Goal: Task Accomplishment & Management: Complete application form

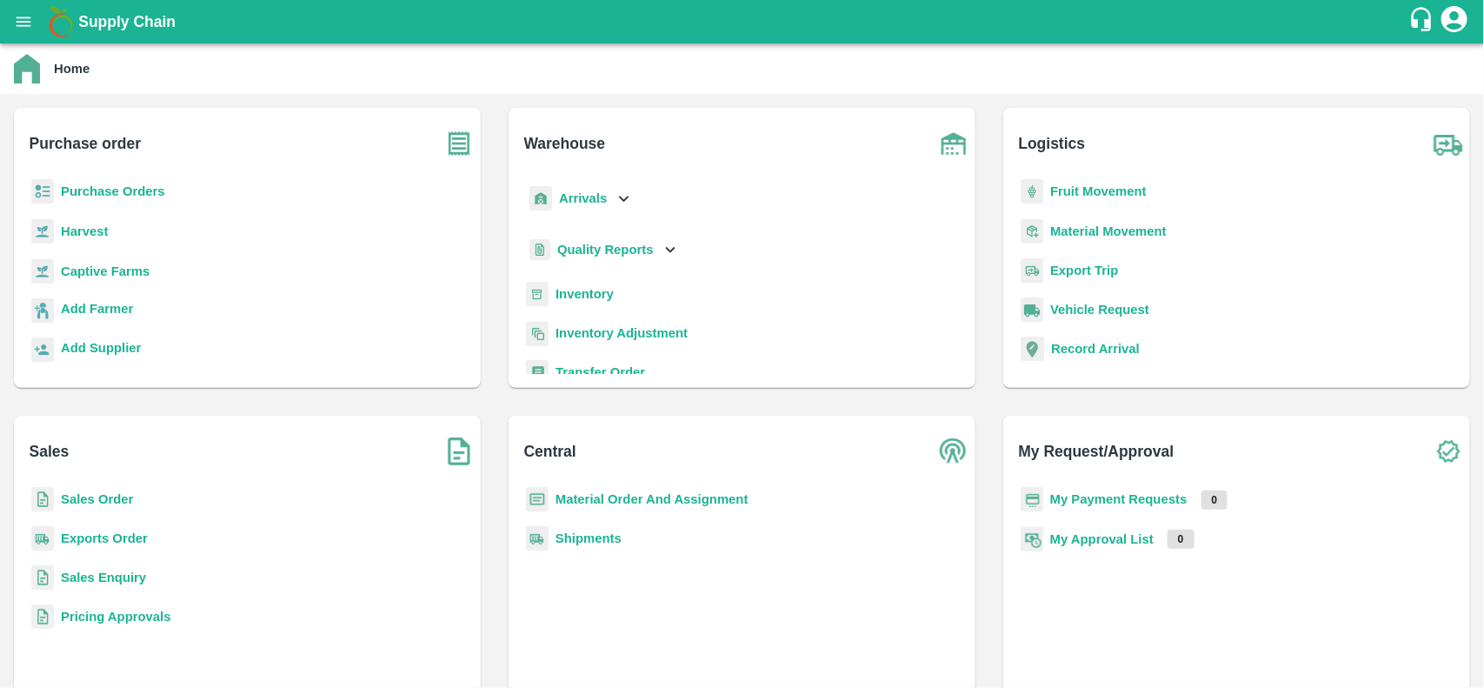
click at [106, 189] on b "Purchase Orders" at bounding box center [113, 191] width 104 height 14
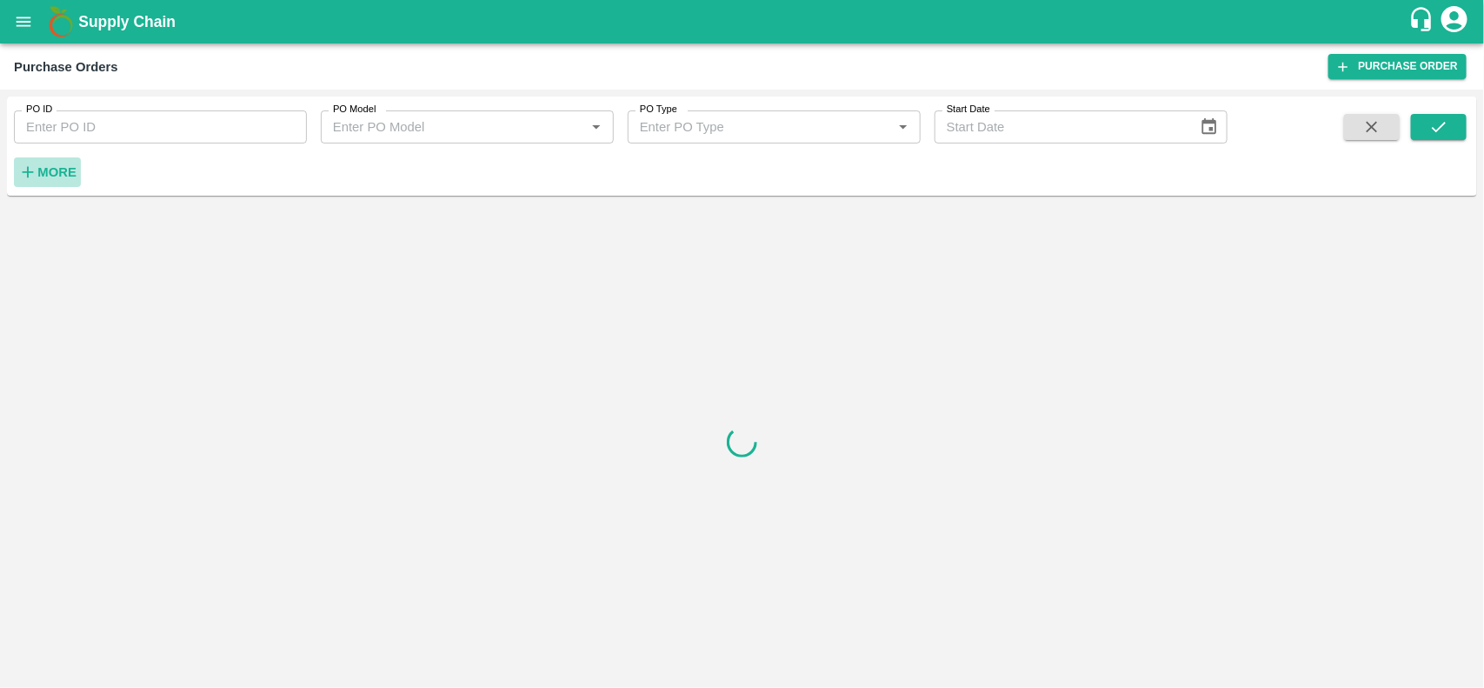
click at [66, 174] on strong "More" at bounding box center [56, 172] width 39 height 14
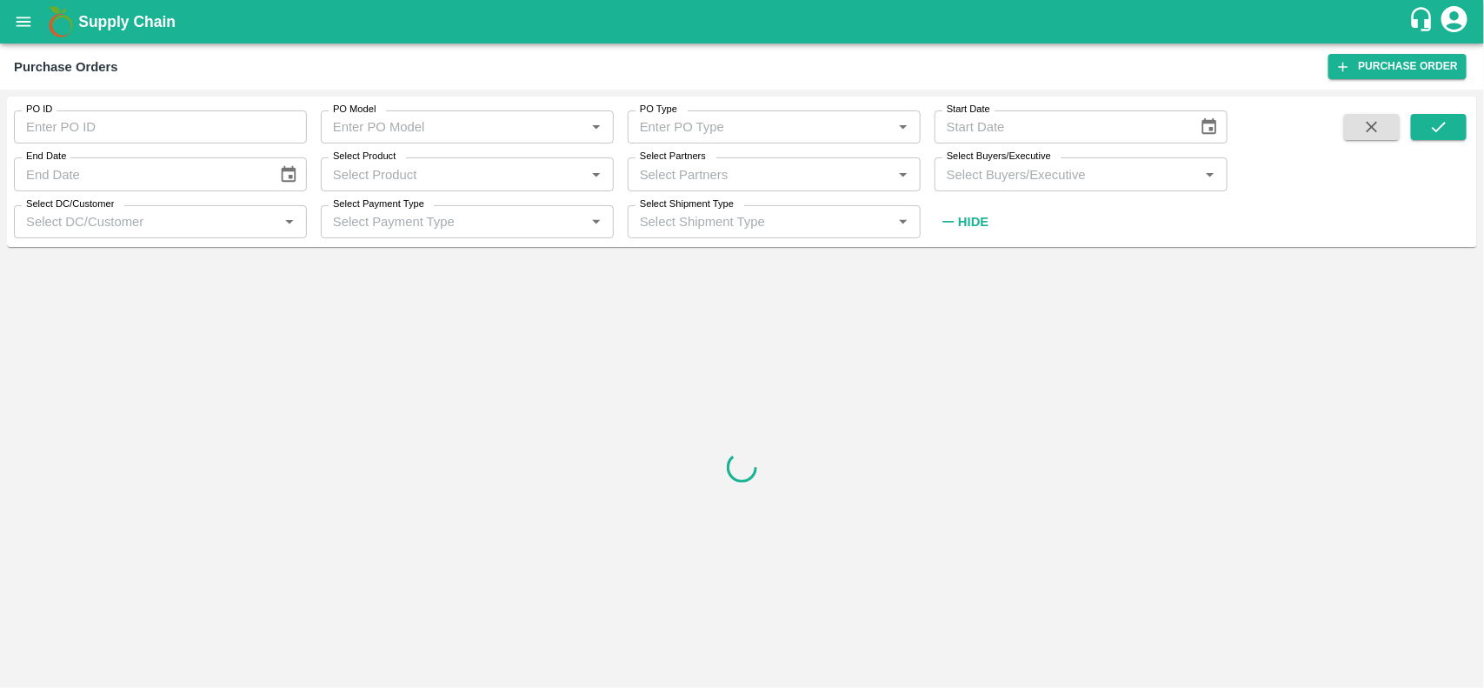
click at [1043, 179] on input "Select Buyers/Executive" at bounding box center [1067, 174] width 254 height 23
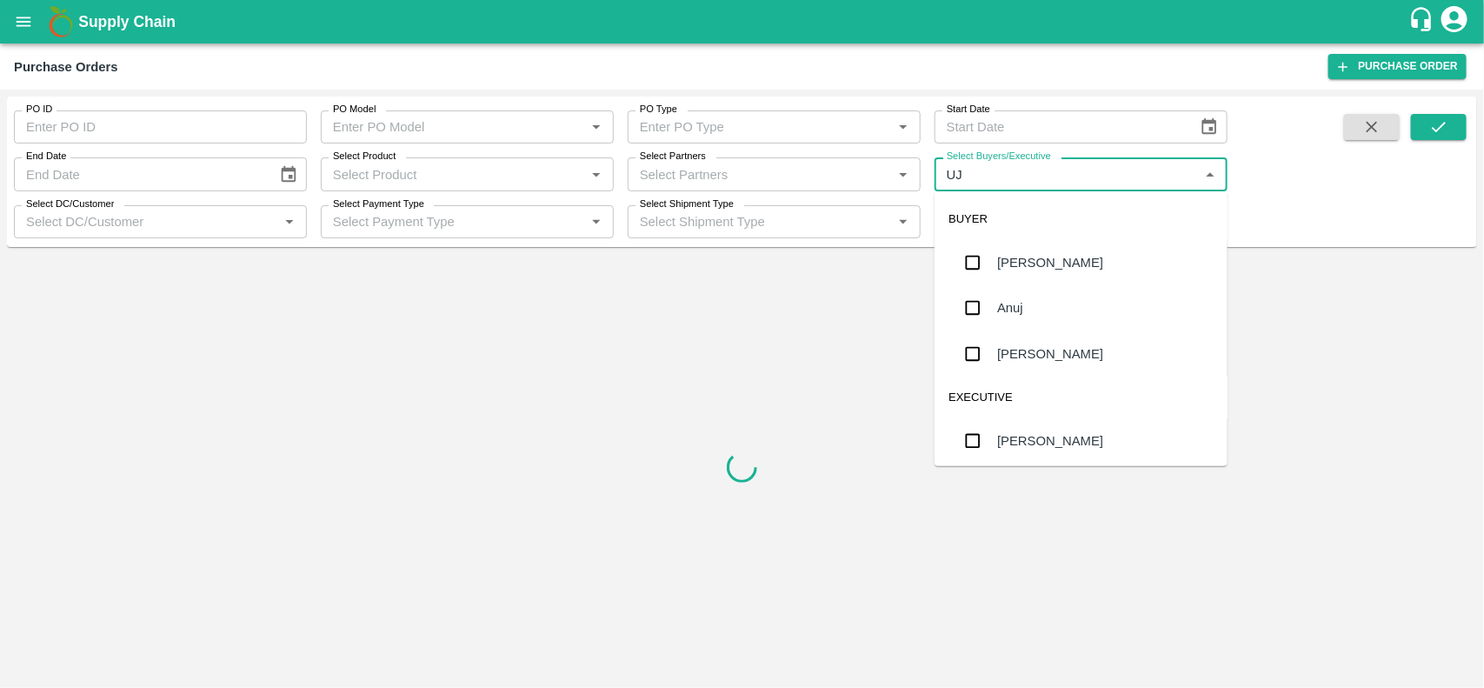
type input "UJJ"
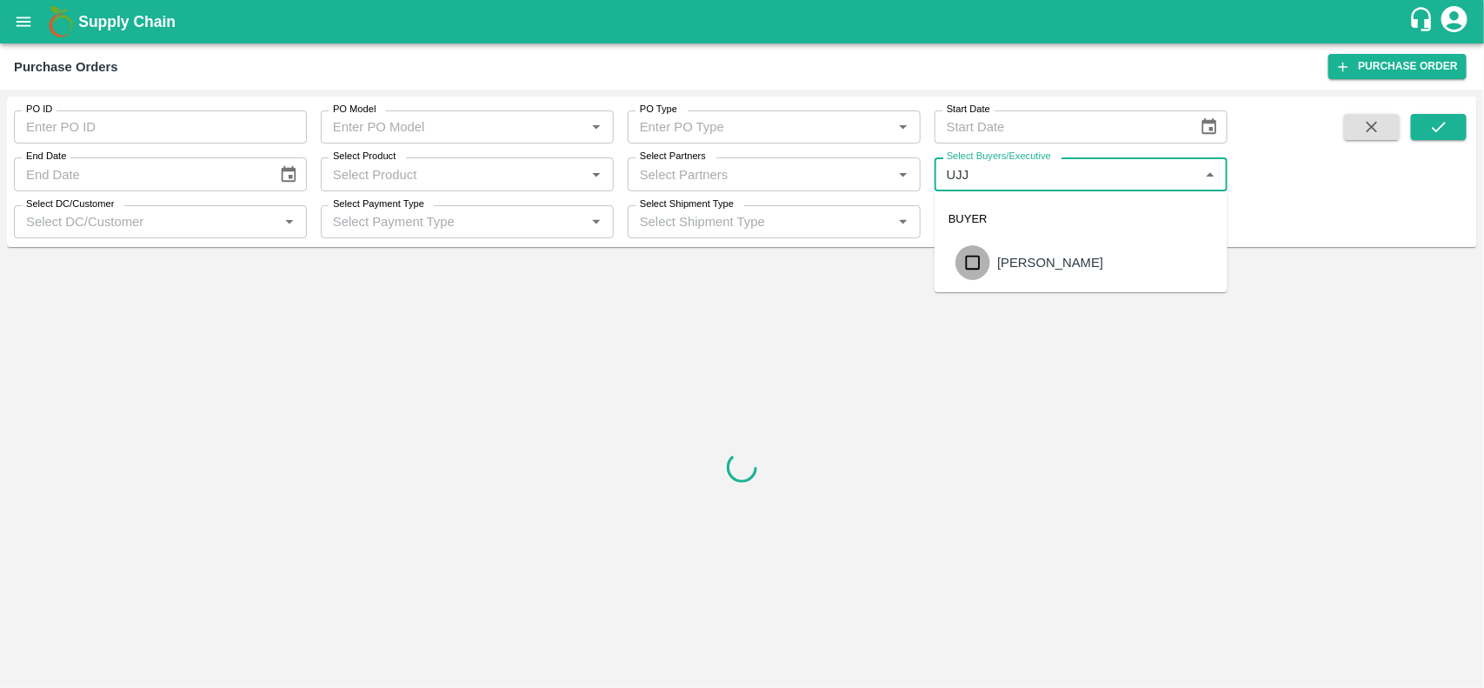
click at [976, 268] on input "checkbox" at bounding box center [972, 262] width 35 height 35
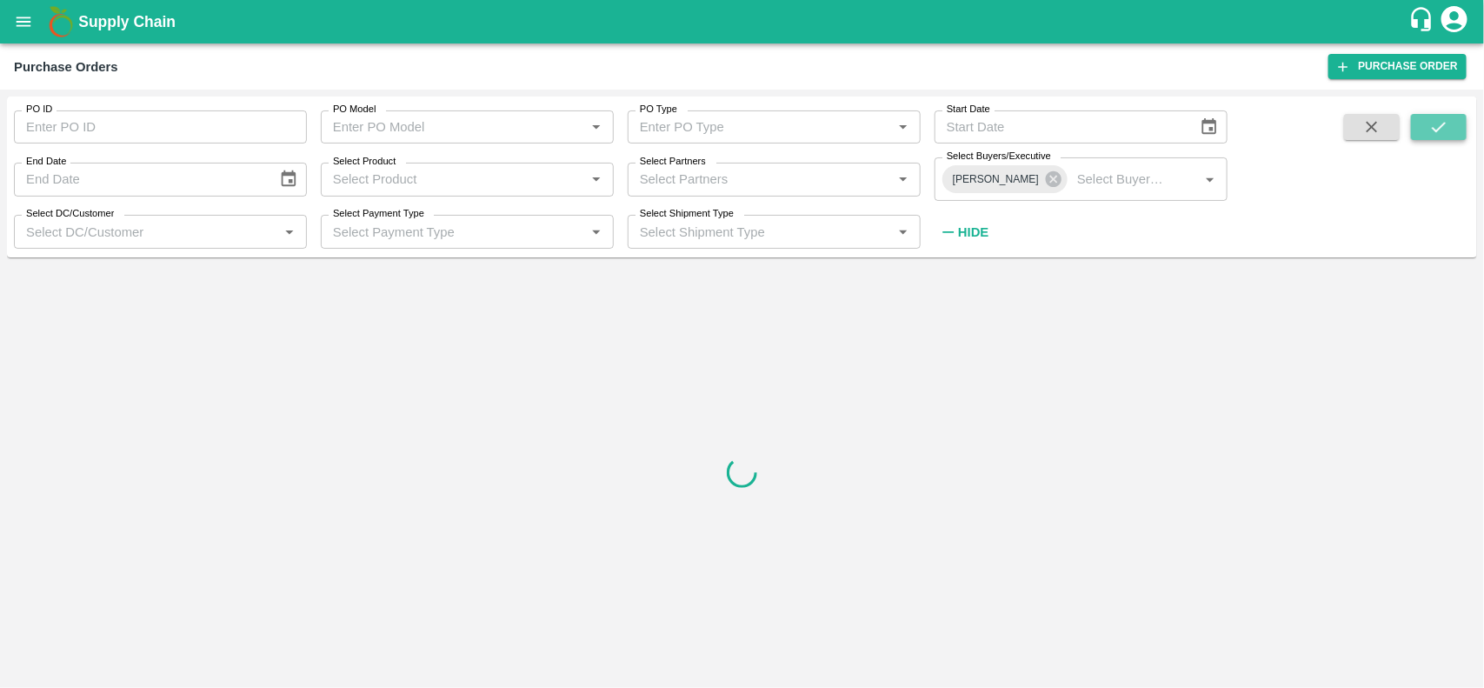
click at [1427, 126] on button "submit" at bounding box center [1439, 127] width 56 height 26
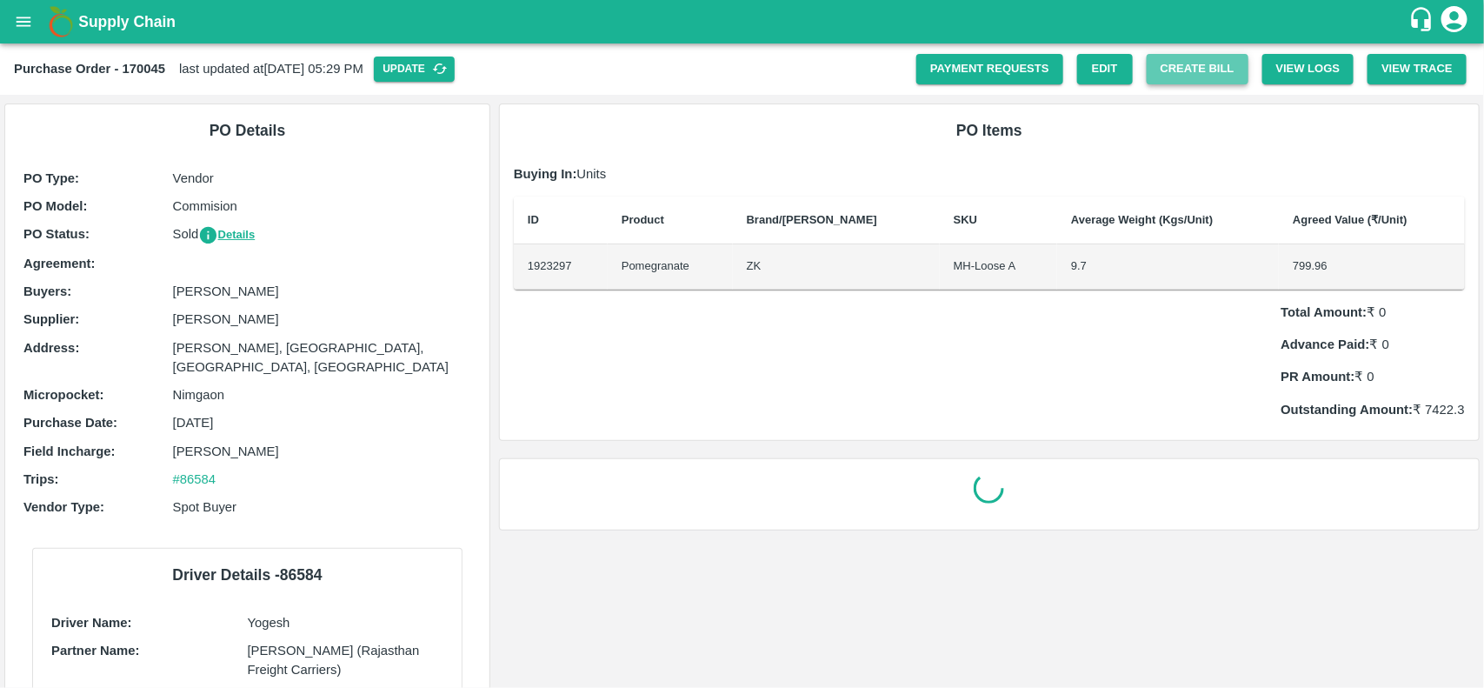
click at [1169, 75] on button "Create Bill" at bounding box center [1198, 69] width 102 height 30
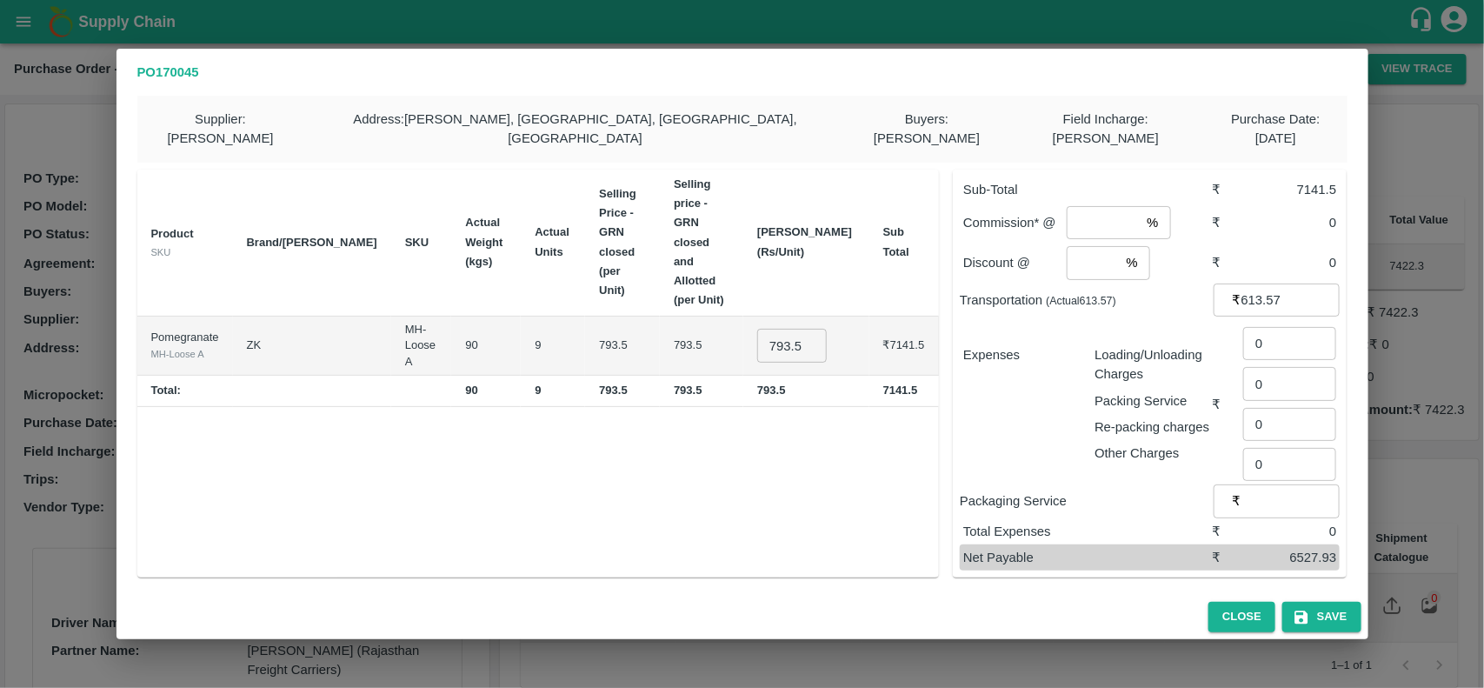
click at [805, 329] on input "793.5" at bounding box center [792, 345] width 70 height 33
type input "700"
click at [830, 376] on div "Product SKU Brand/Marka SKU Actual Weight (kgs) Actual Units Selling Price - GR…" at bounding box center [538, 374] width 802 height 409
click at [1095, 216] on input "number" at bounding box center [1103, 222] width 73 height 33
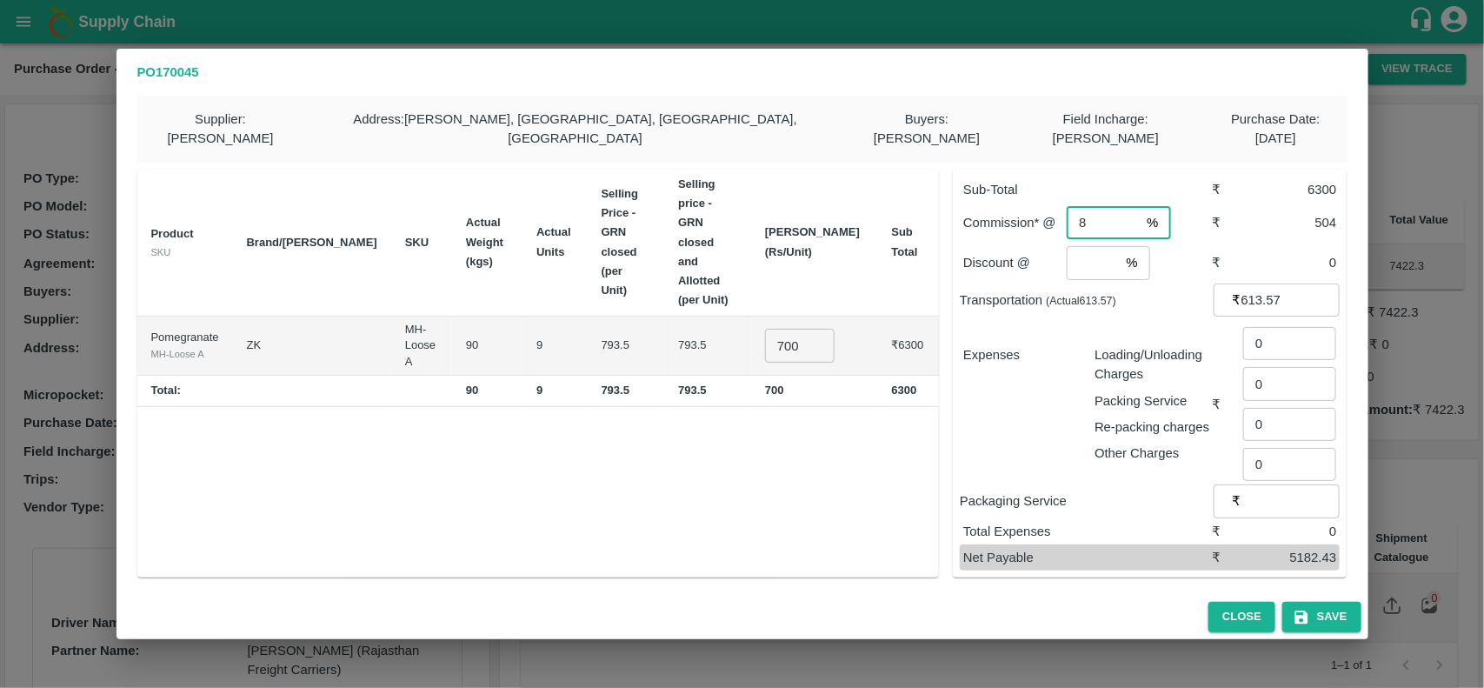
type input "8"
click at [1084, 265] on input "number" at bounding box center [1093, 262] width 52 height 33
type input "2"
click at [1288, 336] on input "0" at bounding box center [1289, 343] width 93 height 33
type input "36"
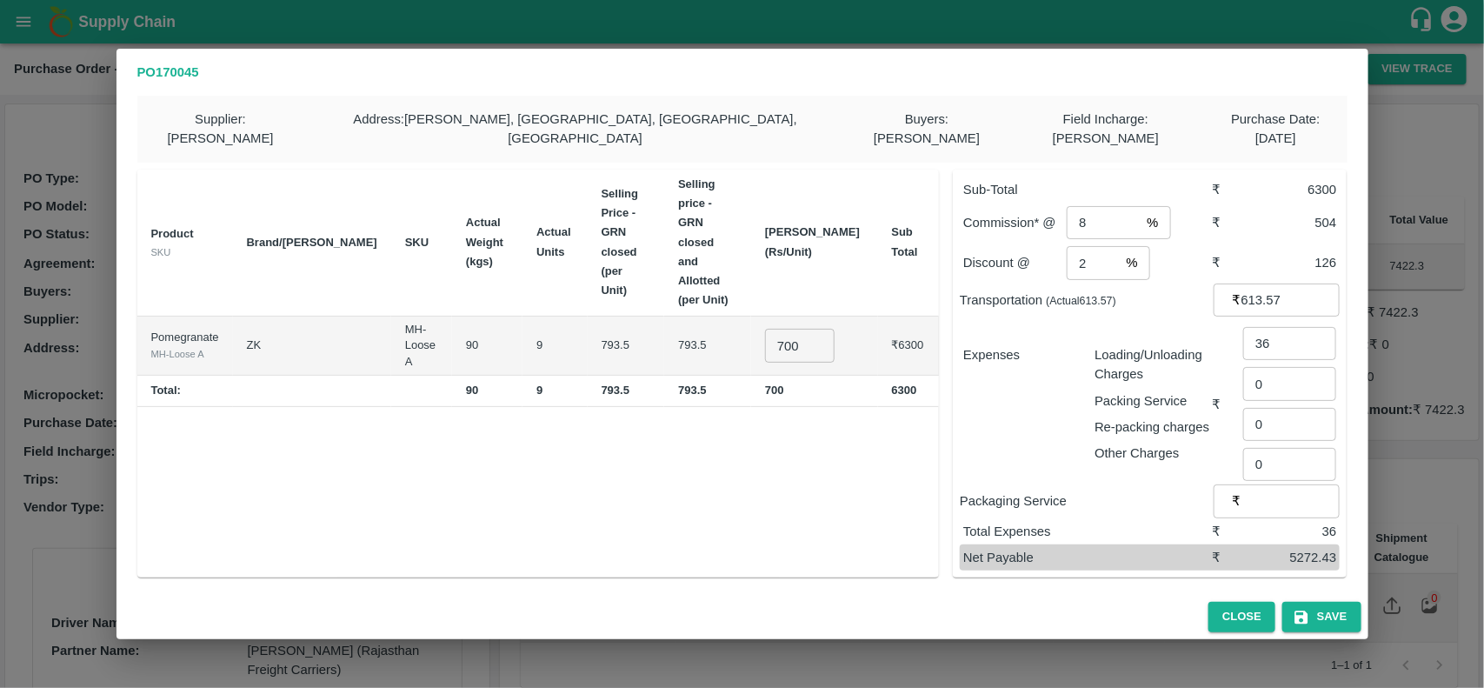
click at [707, 368] on div "Product SKU Brand/Marka SKU Actual Weight (kgs) Actual Units Selling Price - GR…" at bounding box center [538, 374] width 802 height 409
click at [1321, 602] on button "Save" at bounding box center [1321, 617] width 78 height 30
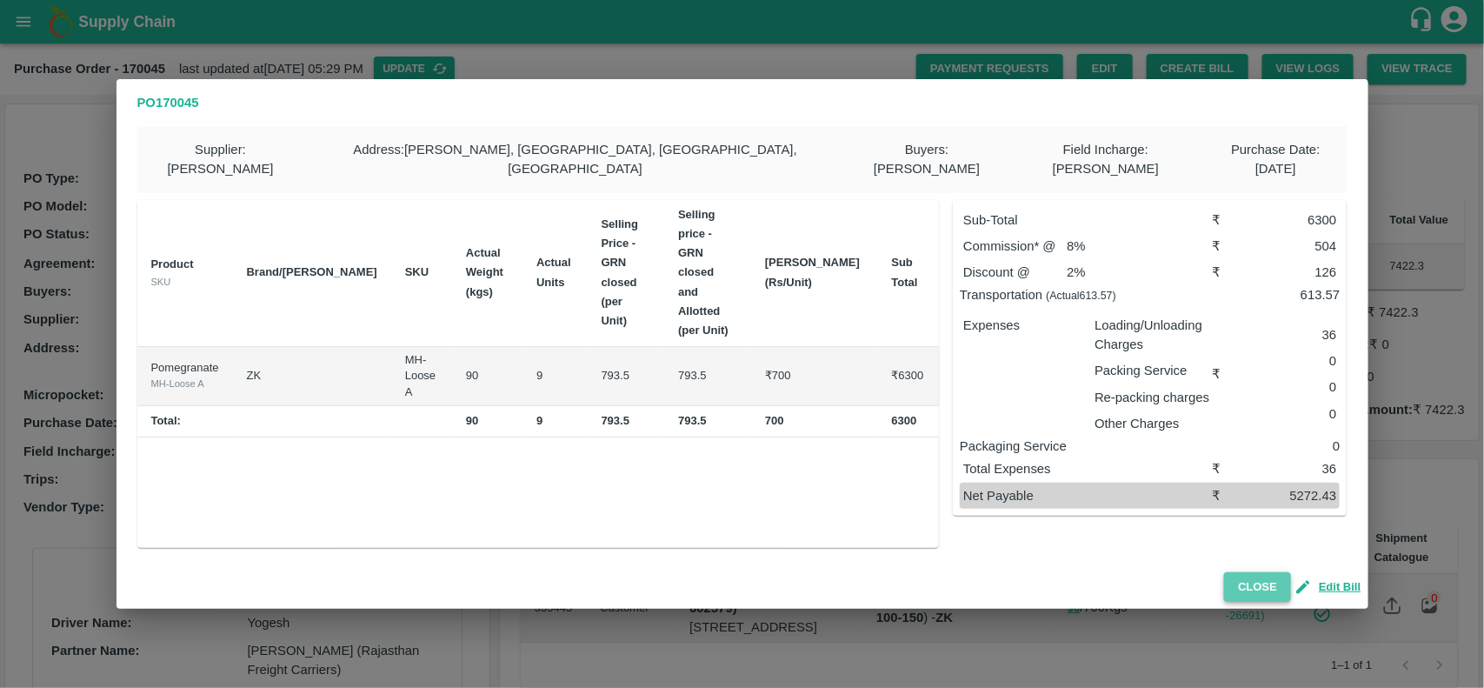
click at [1252, 572] on button "Close" at bounding box center [1257, 587] width 67 height 30
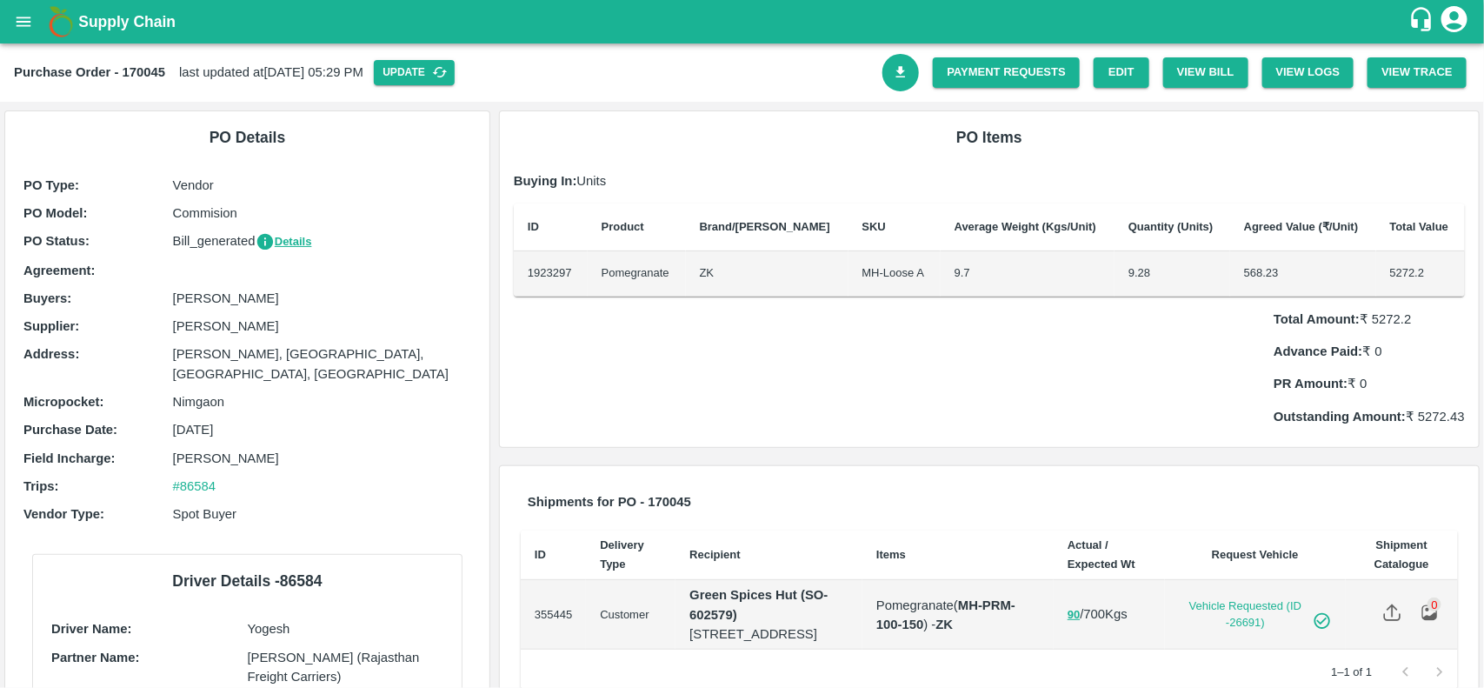
click at [901, 83] on link "Download Bill" at bounding box center [900, 72] width 37 height 37
click at [1017, 79] on link "Payment Requests" at bounding box center [1006, 72] width 147 height 30
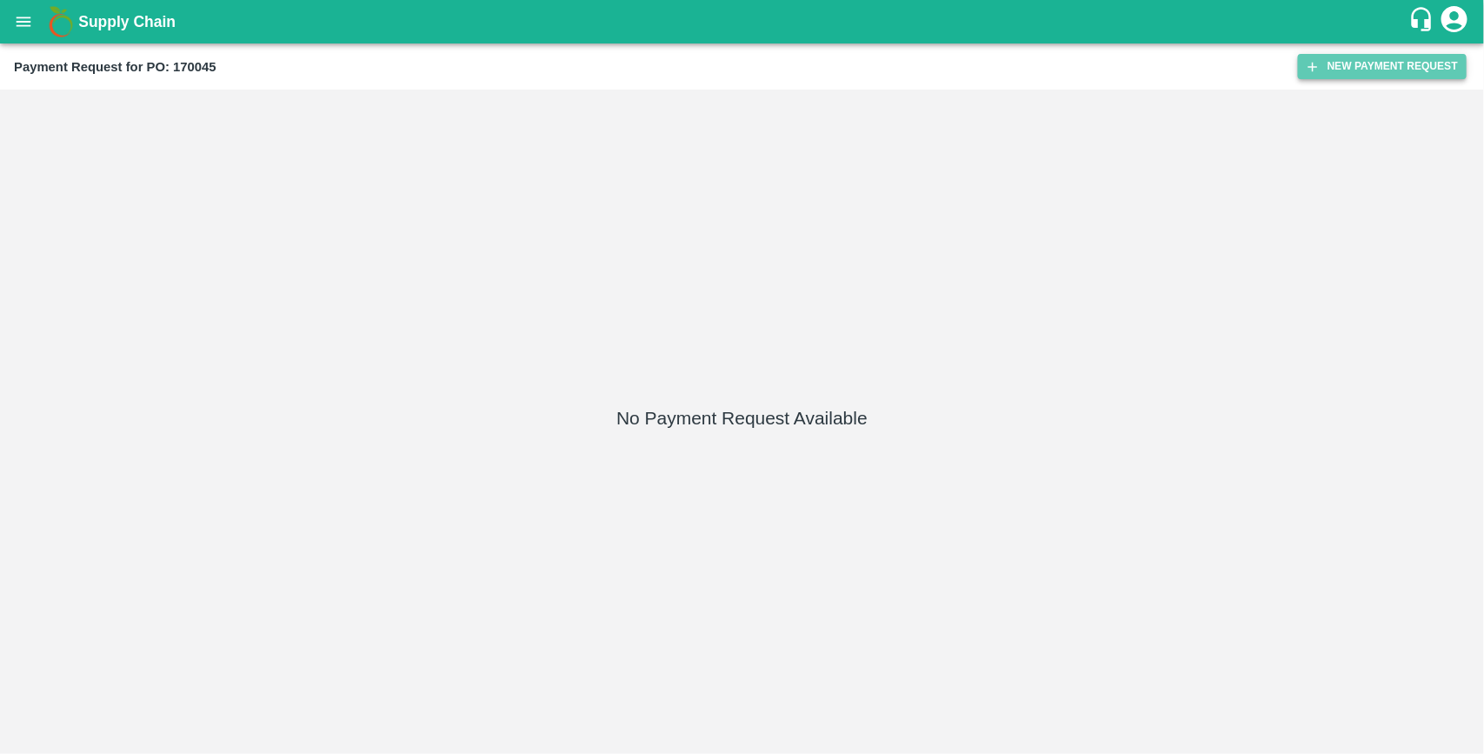
click at [1397, 70] on button "New Payment Request" at bounding box center [1382, 66] width 169 height 25
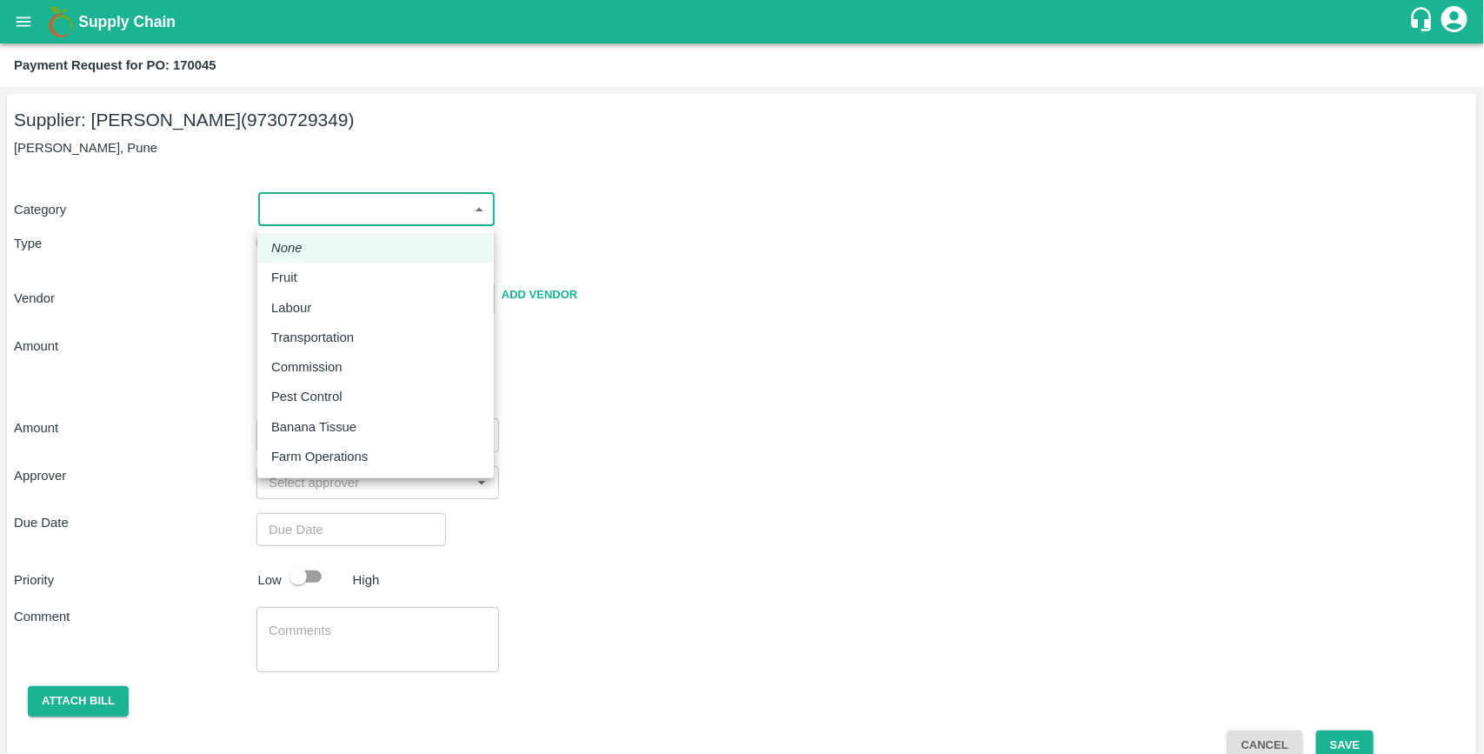
click at [370, 216] on body "Supply Chain Payment Request for PO: 170045 Supplier: Ganesh [PERSON_NAME] (973…" at bounding box center [742, 377] width 1484 height 754
click at [304, 272] on div "Fruit" at bounding box center [288, 277] width 35 height 19
type input "1"
type input "[PERSON_NAME] - 9730729349(Supplier)"
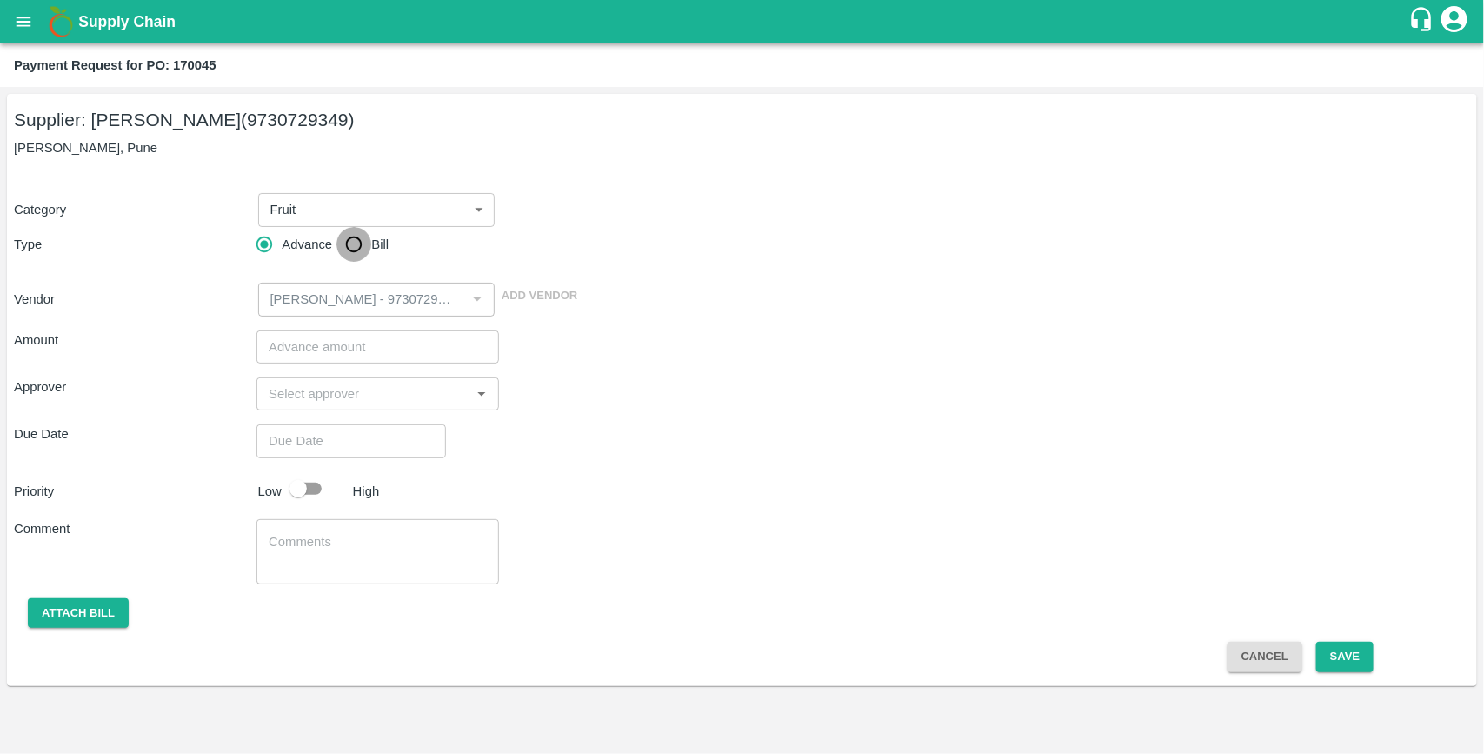
click at [346, 245] on input "Bill" at bounding box center [353, 244] width 35 height 35
radio input "true"
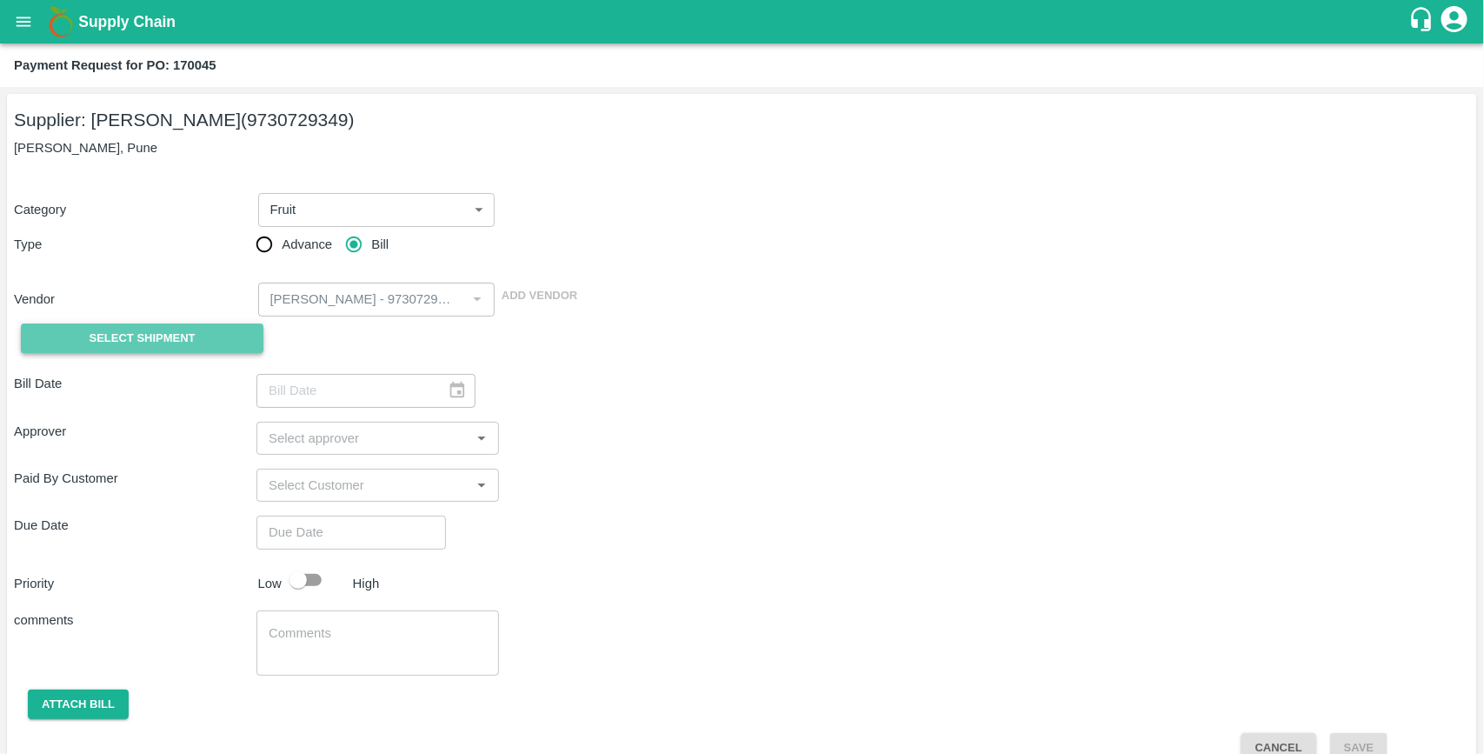
click at [228, 327] on button "Select Shipment" at bounding box center [142, 338] width 243 height 30
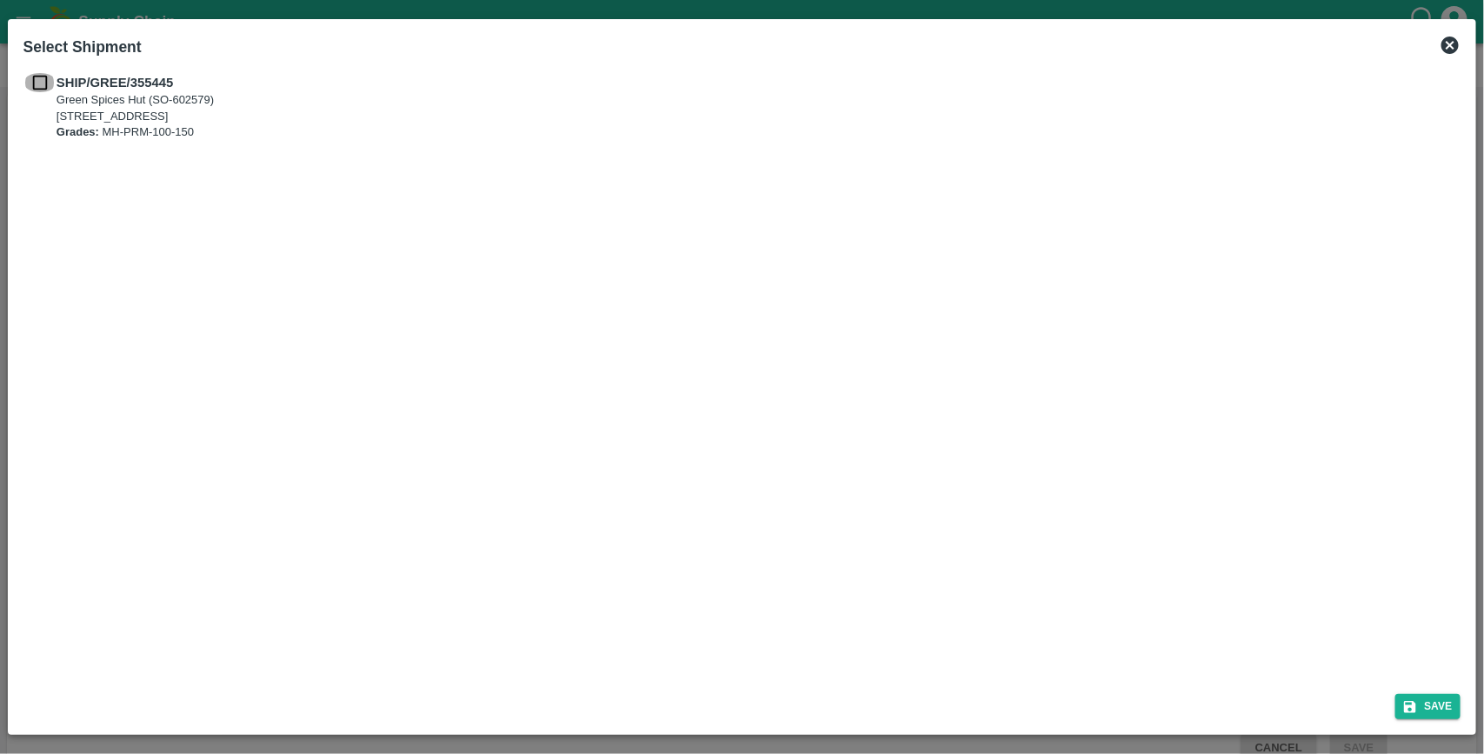
click at [49, 85] on input "checkbox" at bounding box center [39, 82] width 33 height 19
checkbox input "true"
click at [1447, 714] on button "Save" at bounding box center [1428, 706] width 66 height 25
type input "[DATE]"
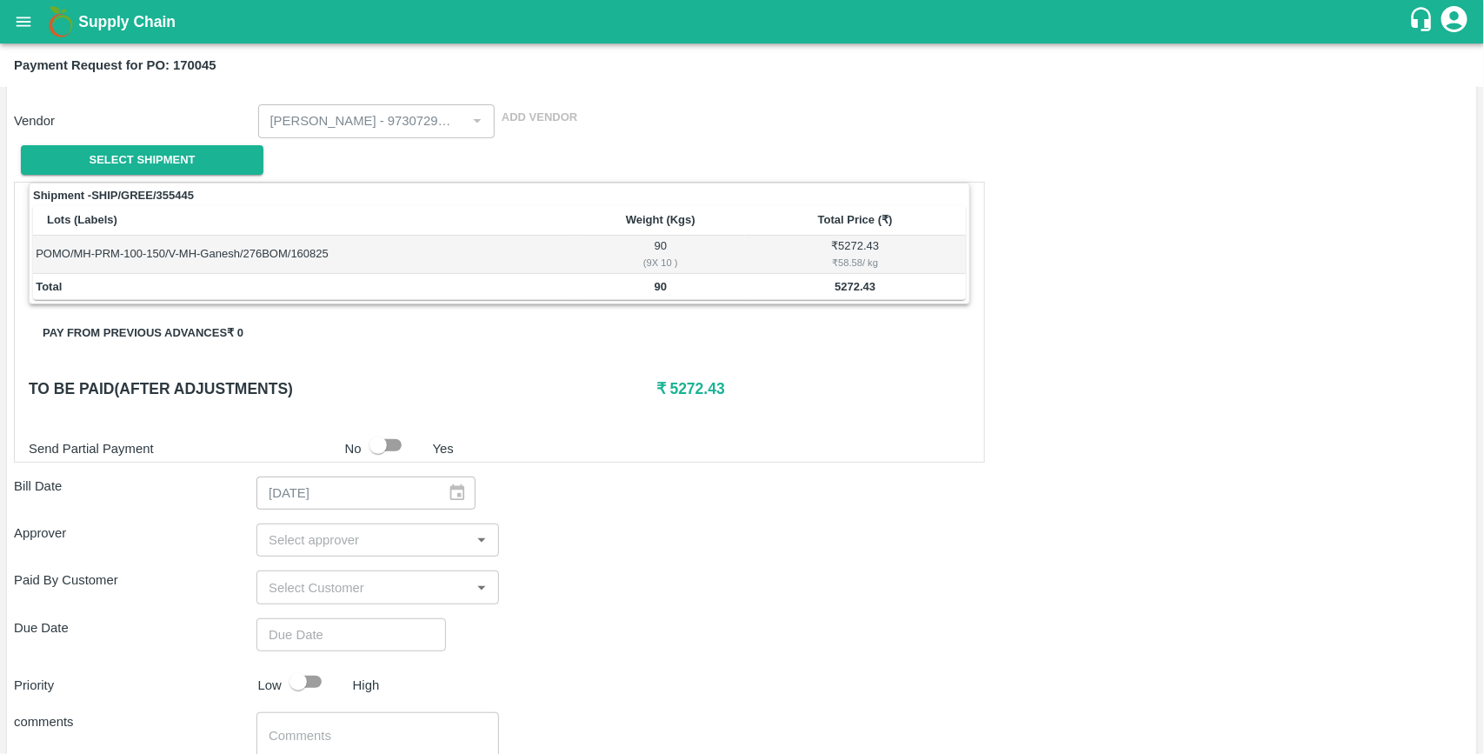
scroll to position [311, 0]
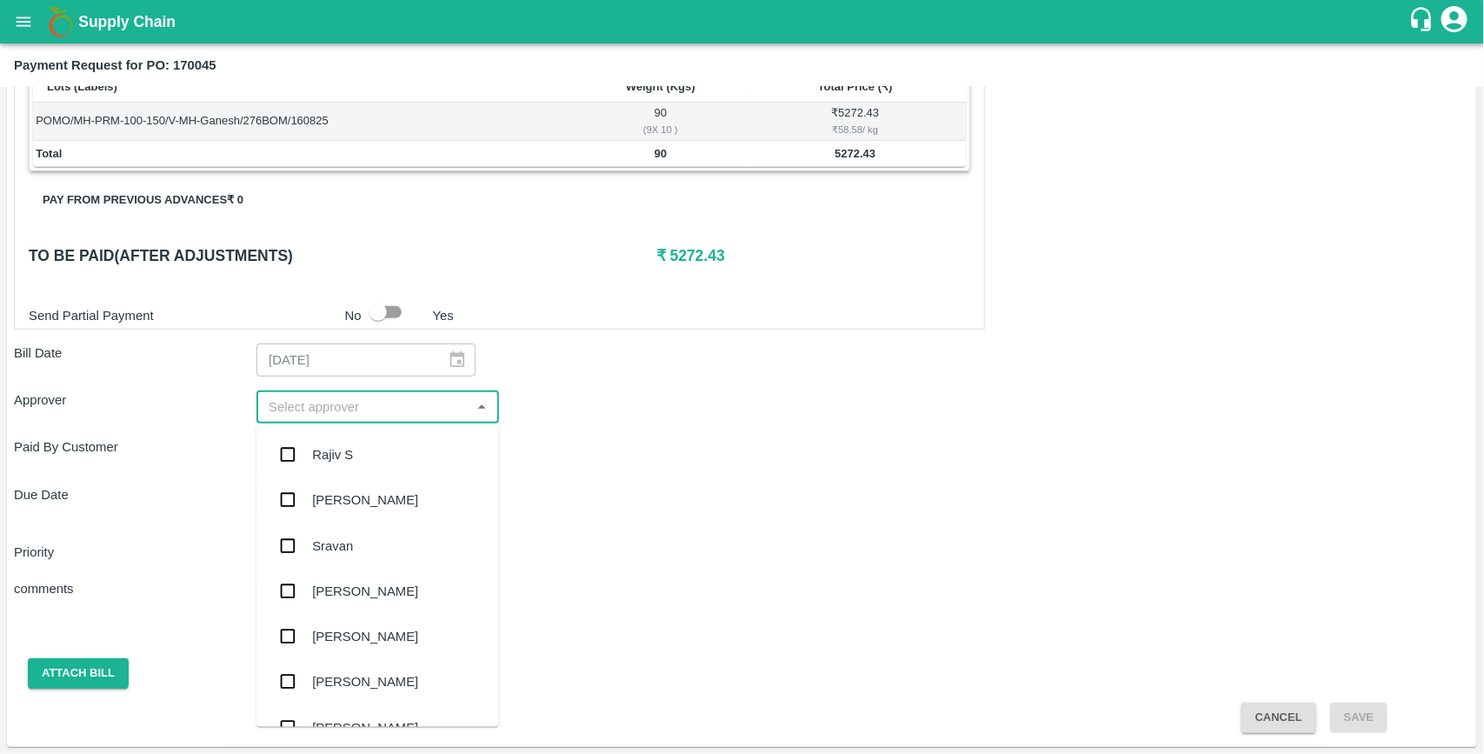
click at [367, 413] on input "input" at bounding box center [363, 407] width 203 height 23
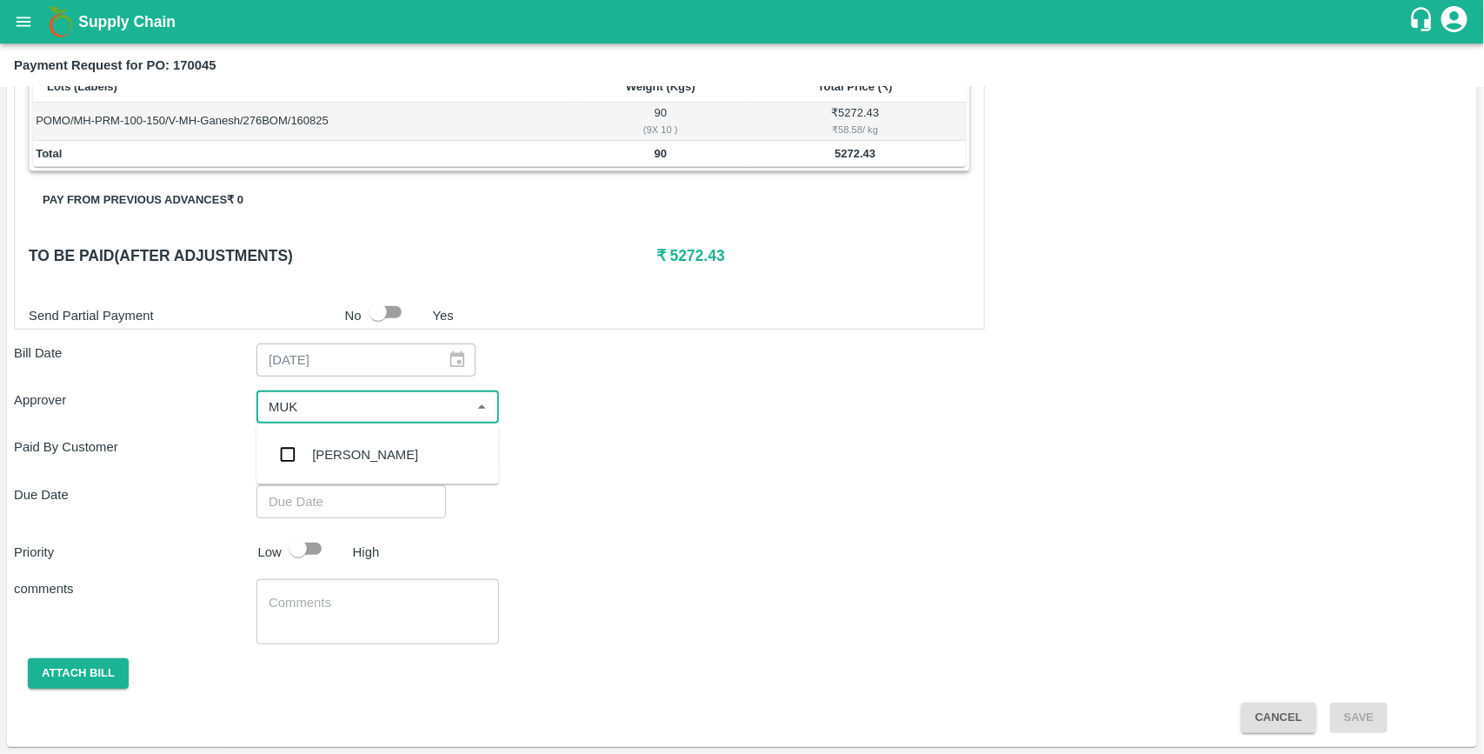
type input "MUKU"
click at [288, 456] on input "checkbox" at bounding box center [287, 454] width 35 height 35
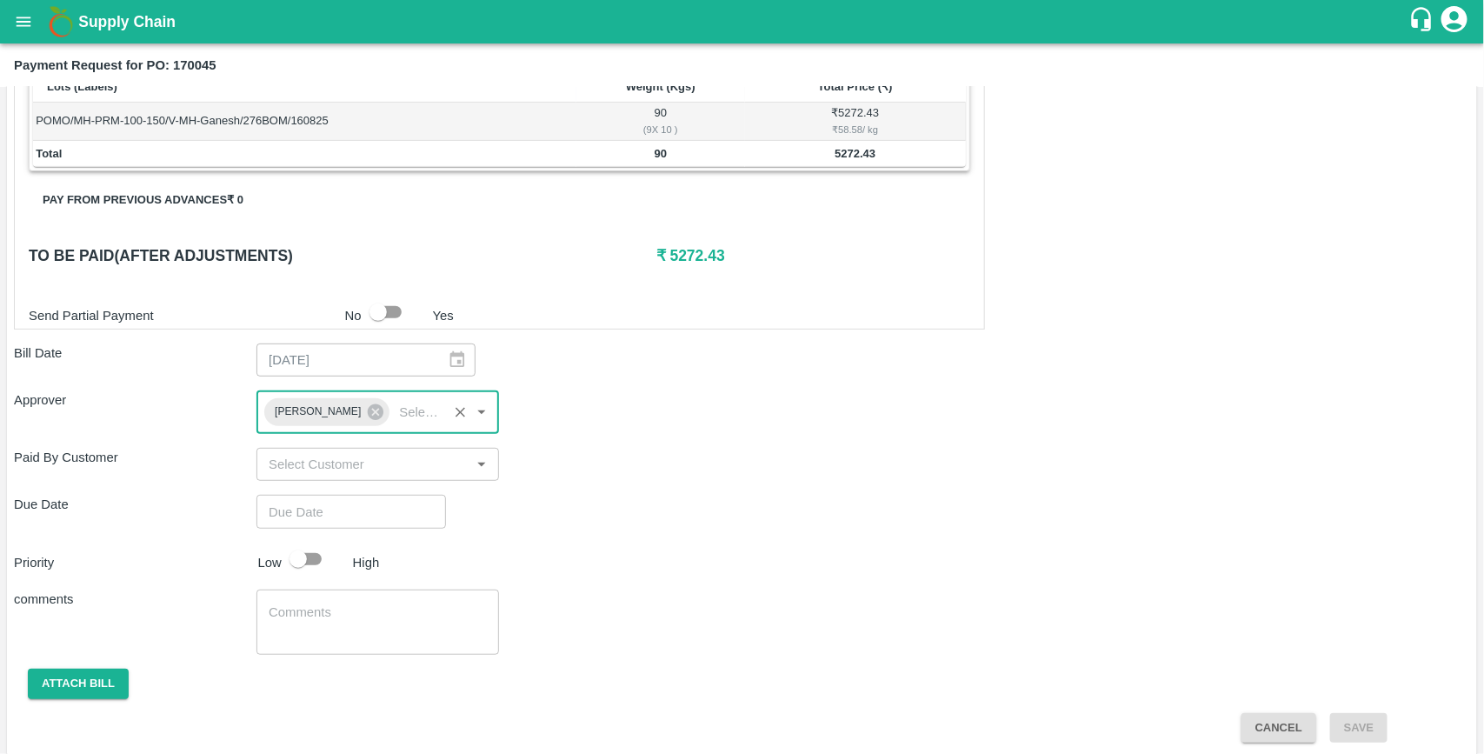
type input "DD/MM/YYYY hh:mm aa"
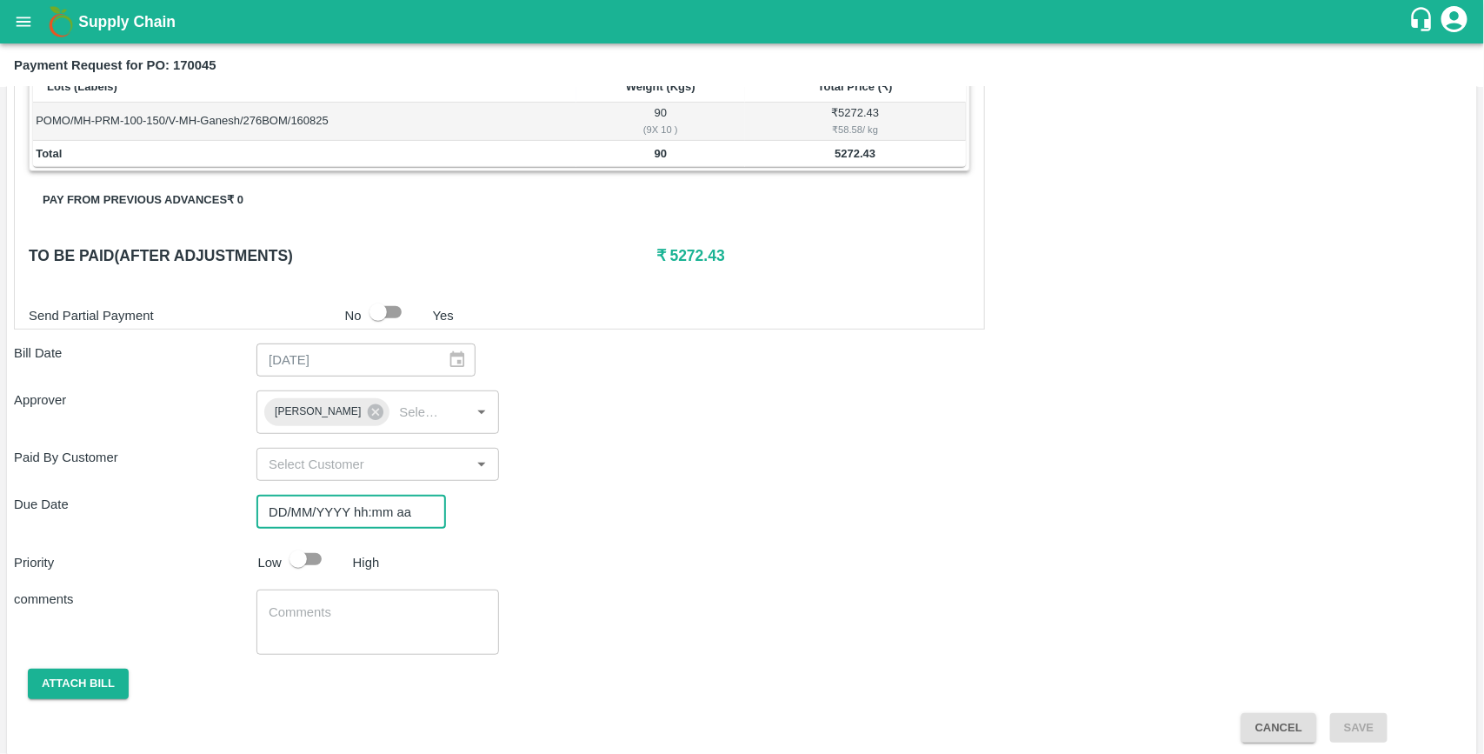
click at [298, 507] on input "DD/MM/YYYY hh:mm aa" at bounding box center [344, 511] width 177 height 33
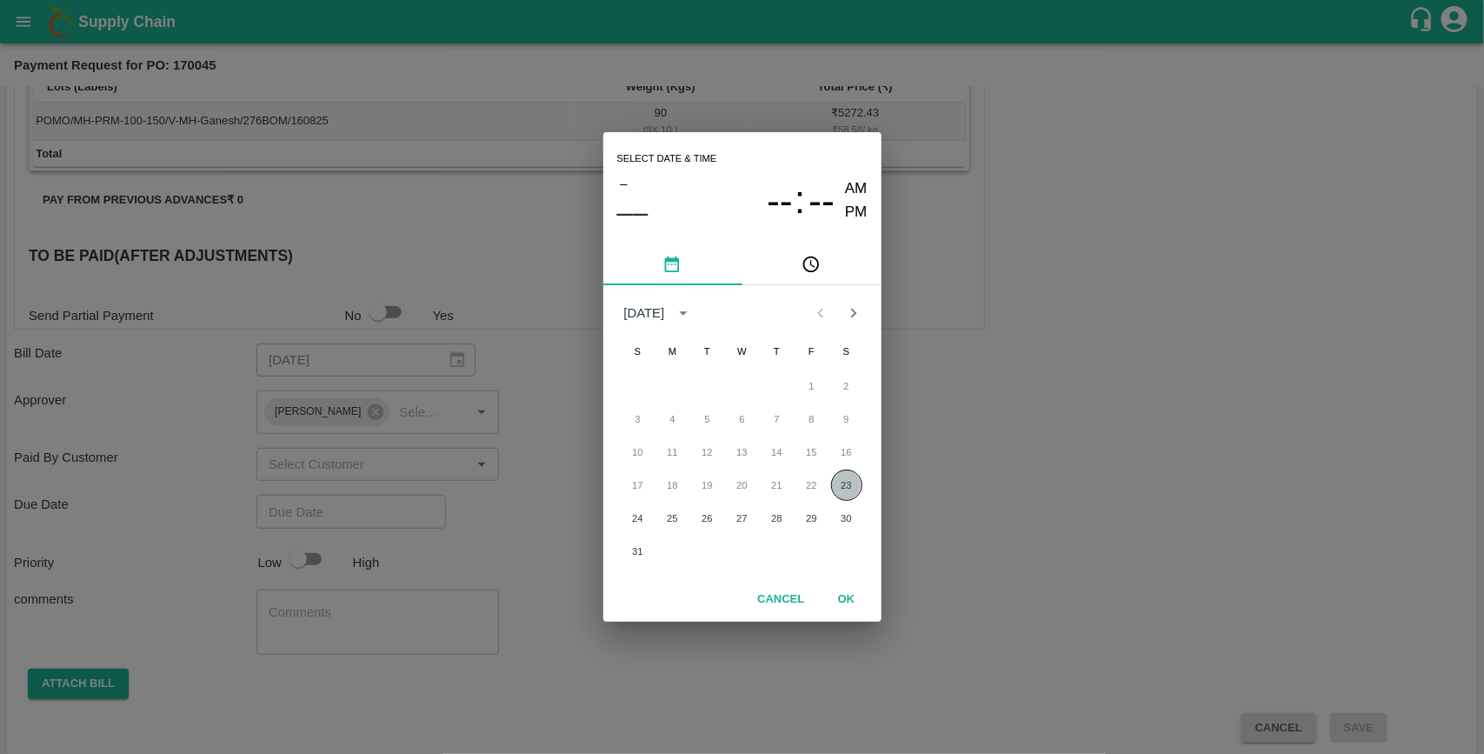
click at [840, 488] on button "23" at bounding box center [846, 484] width 31 height 31
type input "[DATE] 12:00 AM"
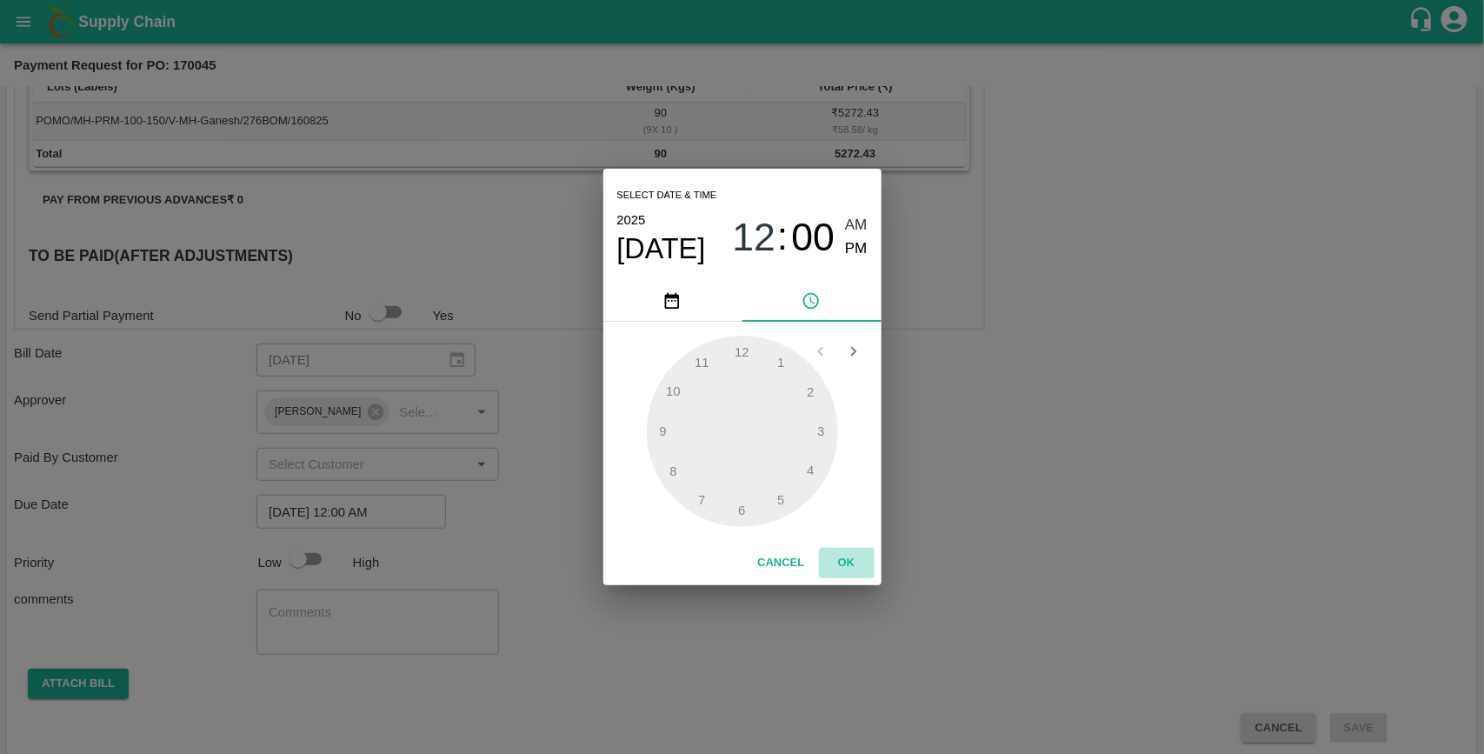
click at [846, 561] on button "OK" at bounding box center [847, 563] width 56 height 30
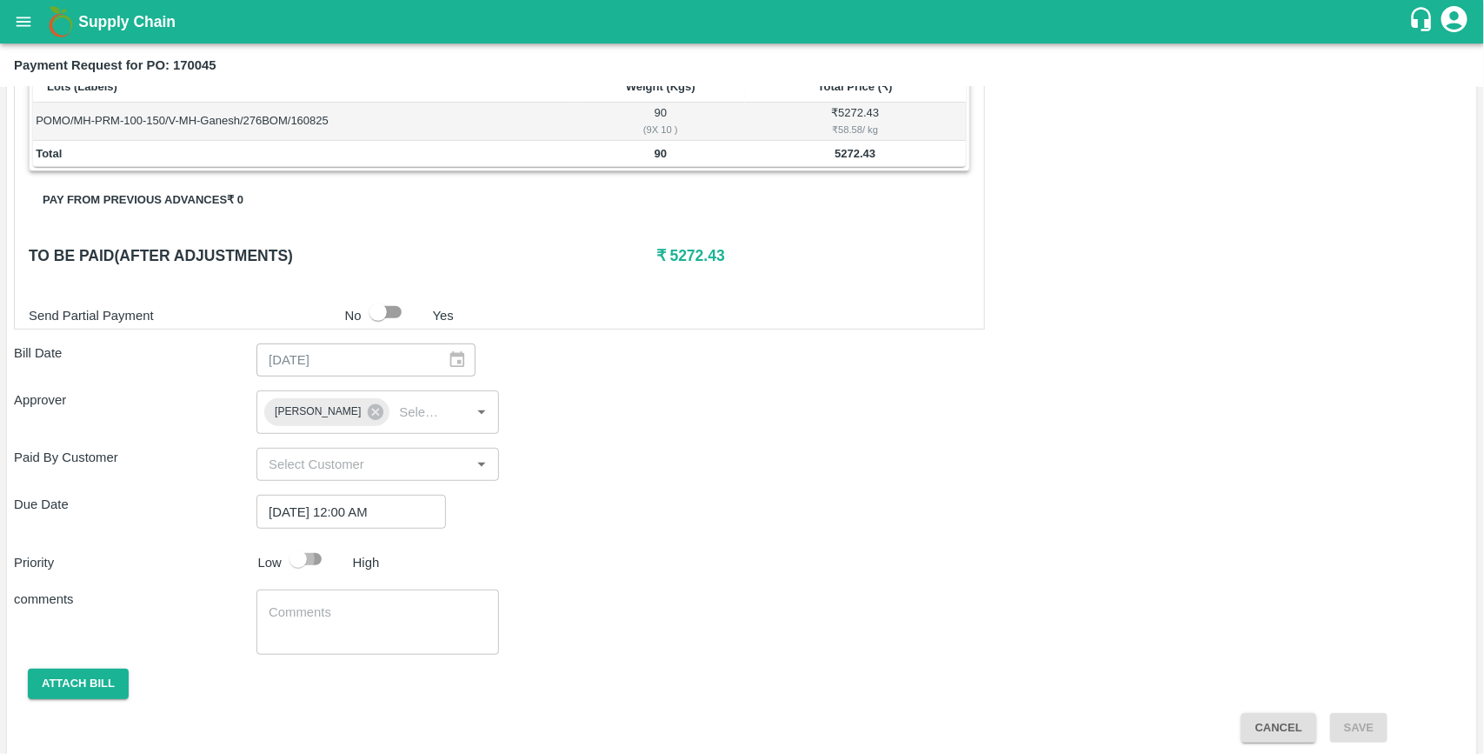
click at [300, 550] on input "checkbox" at bounding box center [298, 558] width 99 height 33
checkbox input "true"
click at [94, 685] on button "Attach bill" at bounding box center [78, 684] width 101 height 30
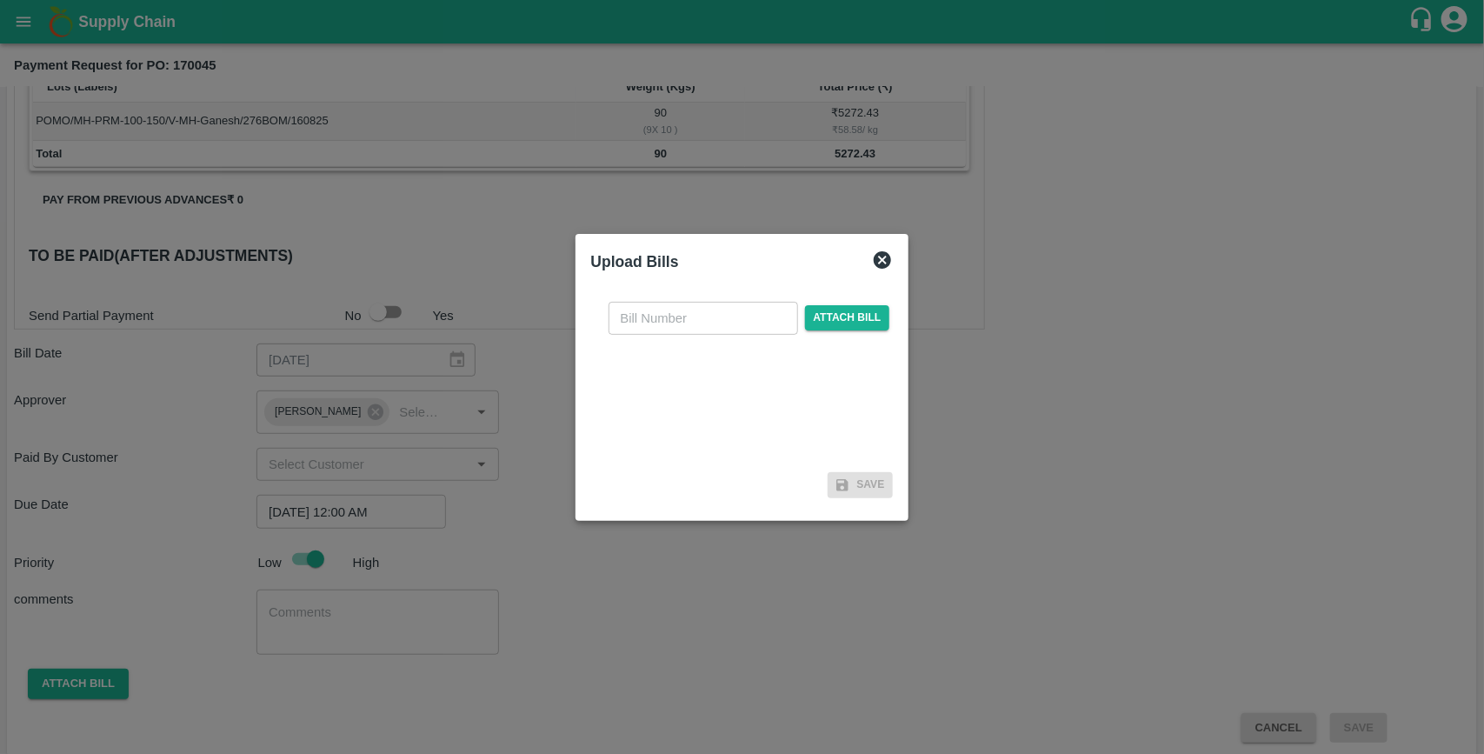
click at [636, 315] on input "text" at bounding box center [704, 318] width 190 height 33
type input "170045"
click at [817, 313] on span "Attach bill" at bounding box center [847, 317] width 85 height 25
click at [0, 0] on input "Attach bill" at bounding box center [0, 0] width 0 height 0
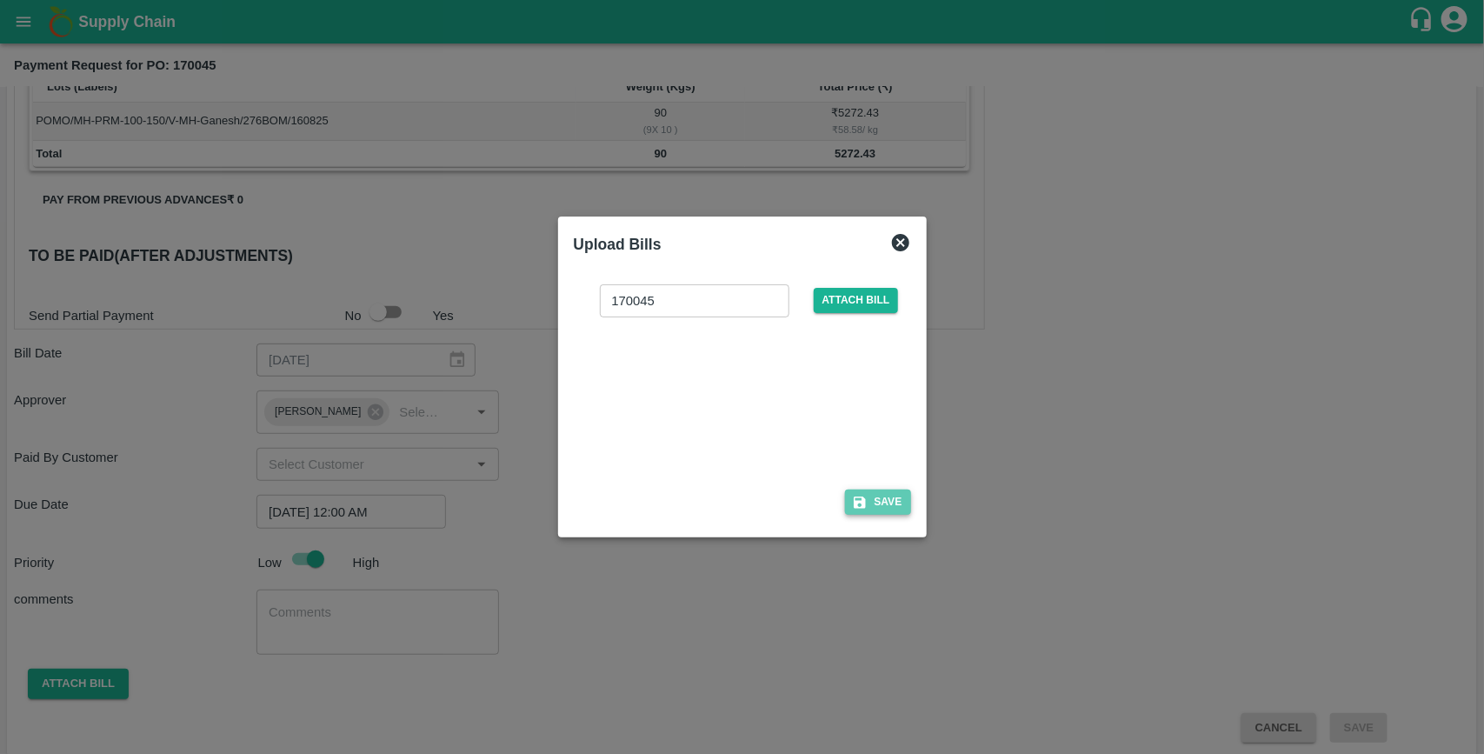
click at [887, 510] on button "Save" at bounding box center [878, 501] width 66 height 25
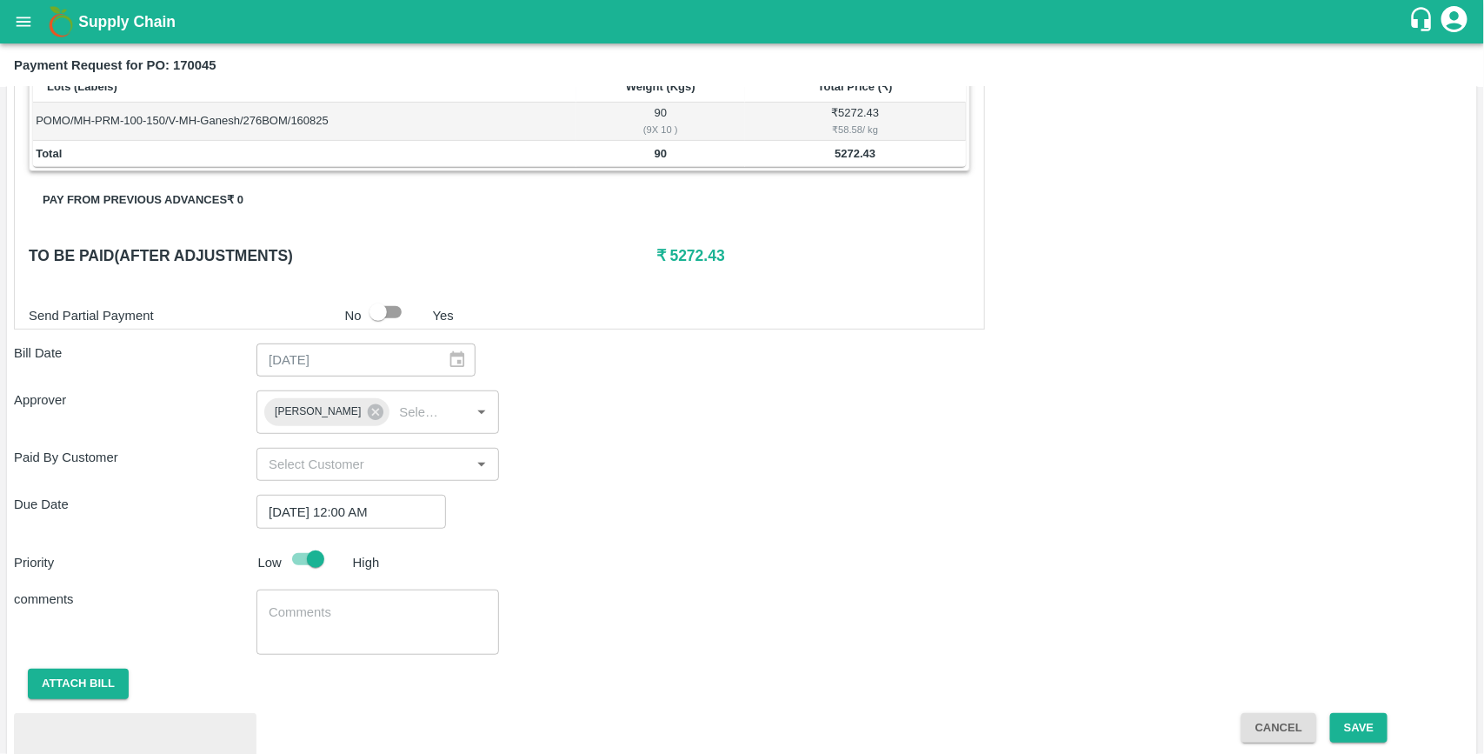
scroll to position [415, 0]
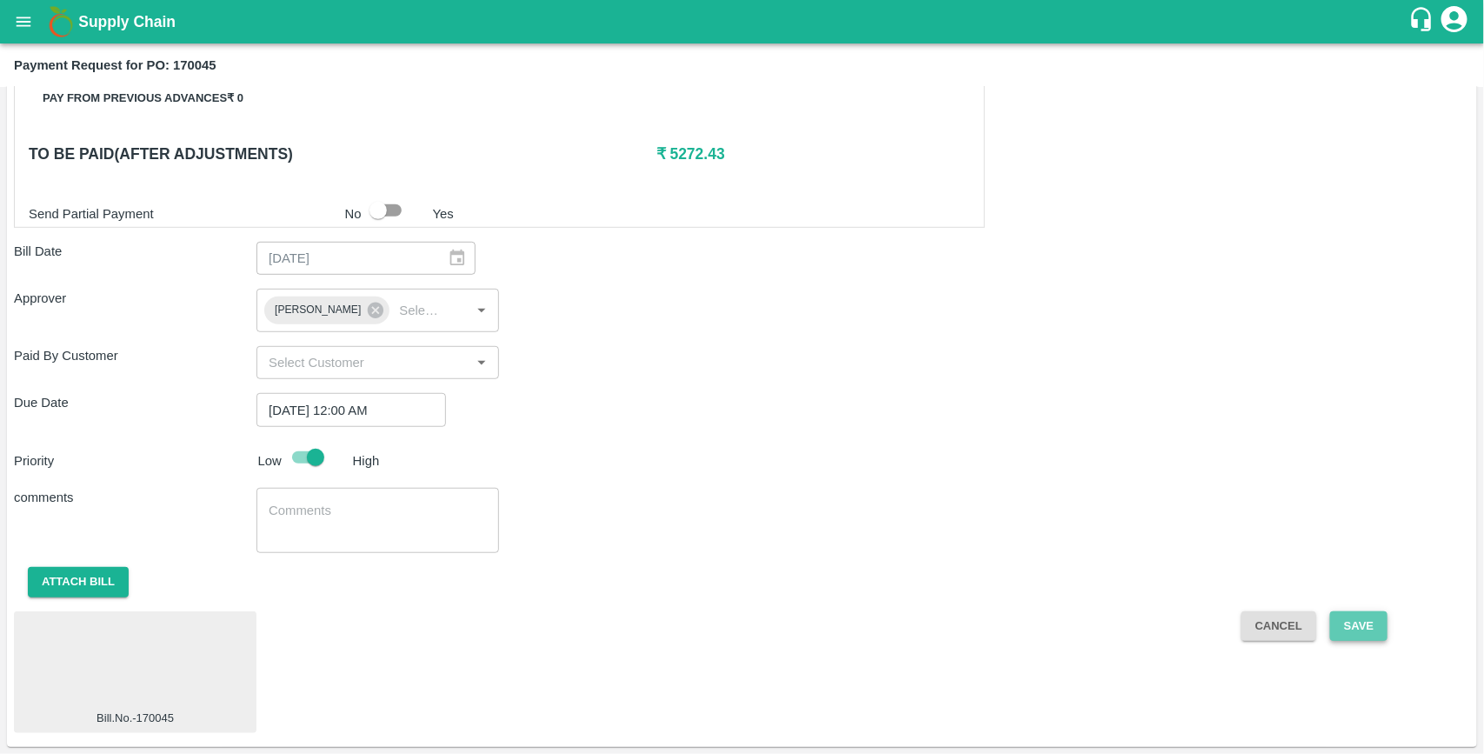
click at [1359, 631] on button "Save" at bounding box center [1358, 626] width 57 height 30
